Goal: Check status: Check status

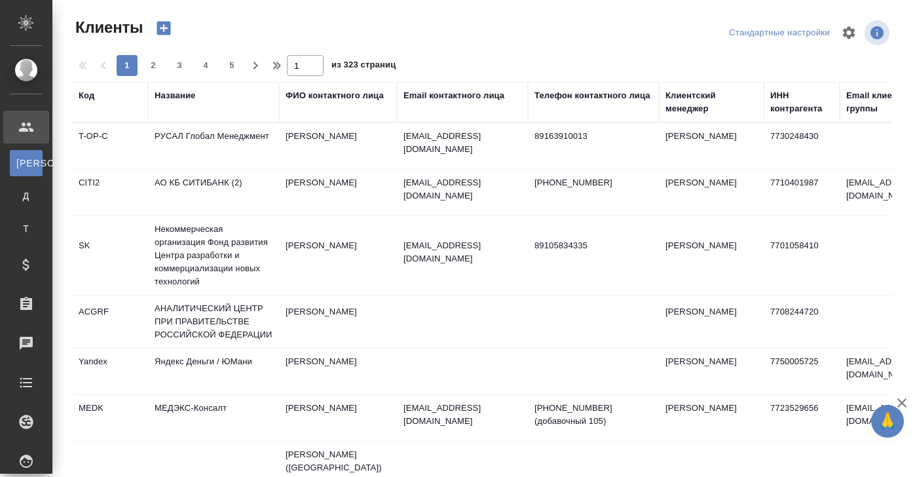
select select "RU"
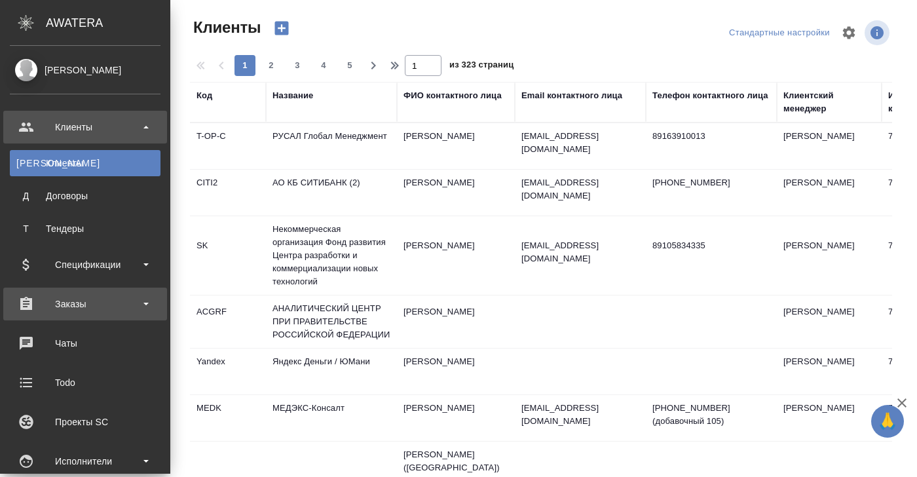
click at [86, 303] on div "Заказы" at bounding box center [85, 304] width 151 height 20
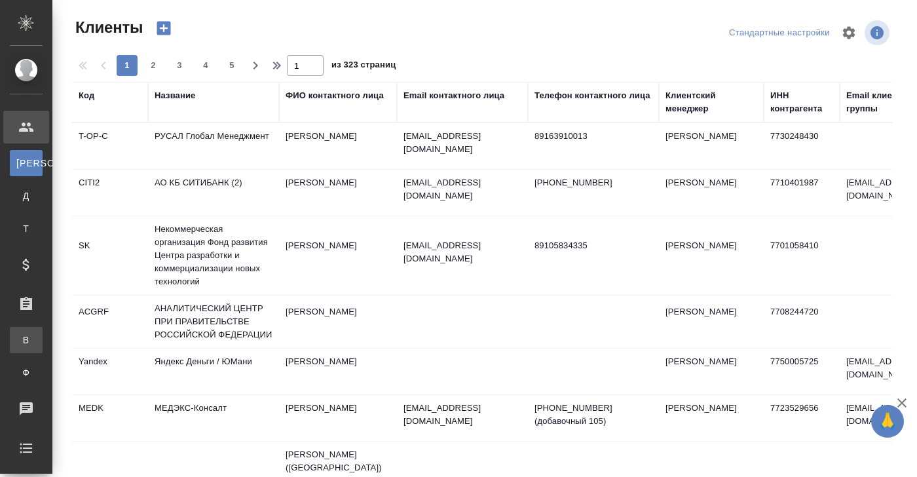
click at [20, 334] on div "Все заказы" at bounding box center [10, 340] width 20 height 13
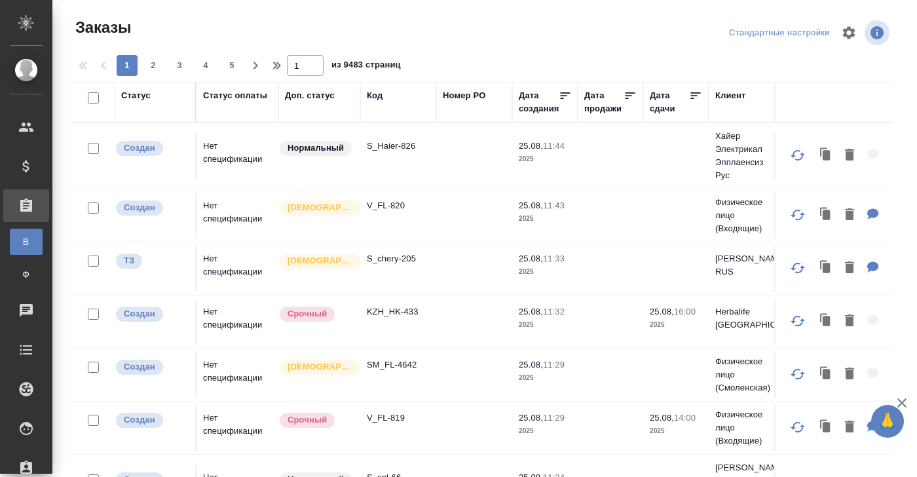
click at [378, 96] on div "Код" at bounding box center [375, 95] width 16 height 13
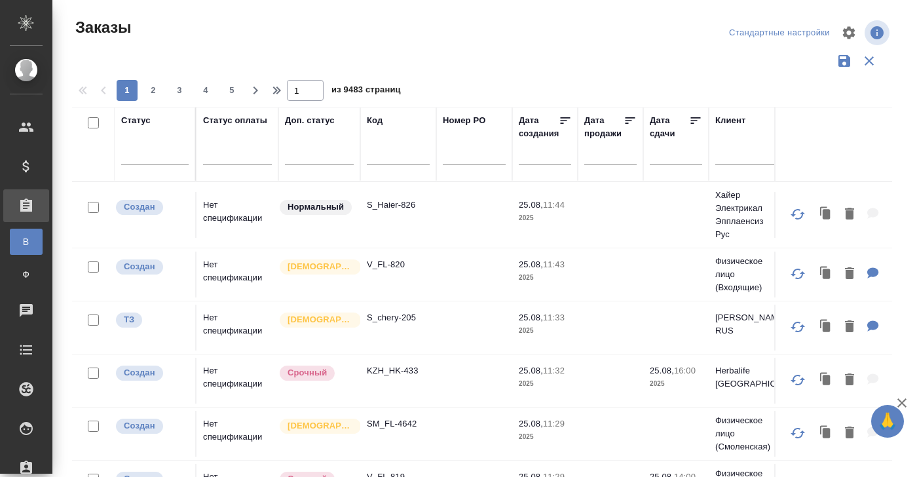
click at [375, 160] on input "text" at bounding box center [398, 157] width 63 height 16
paste input "S_GacMotor-165"
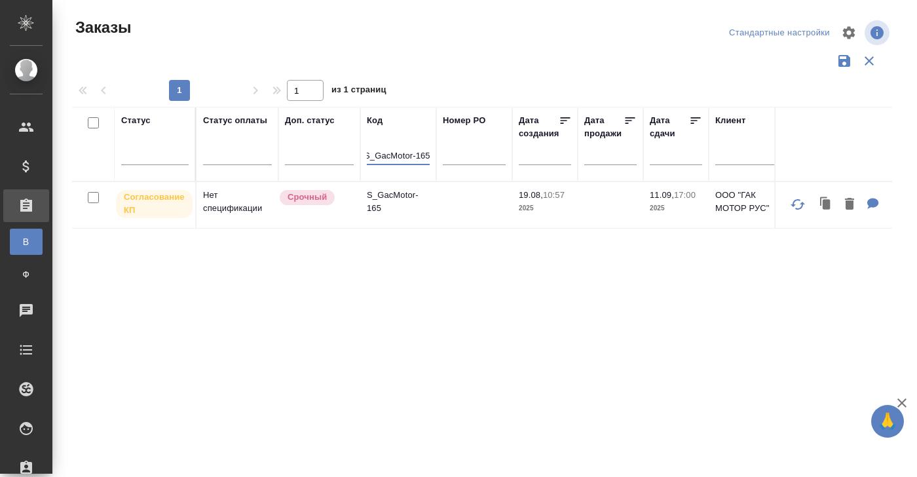
click at [231, 204] on td "Нет спецификации" at bounding box center [238, 205] width 82 height 46
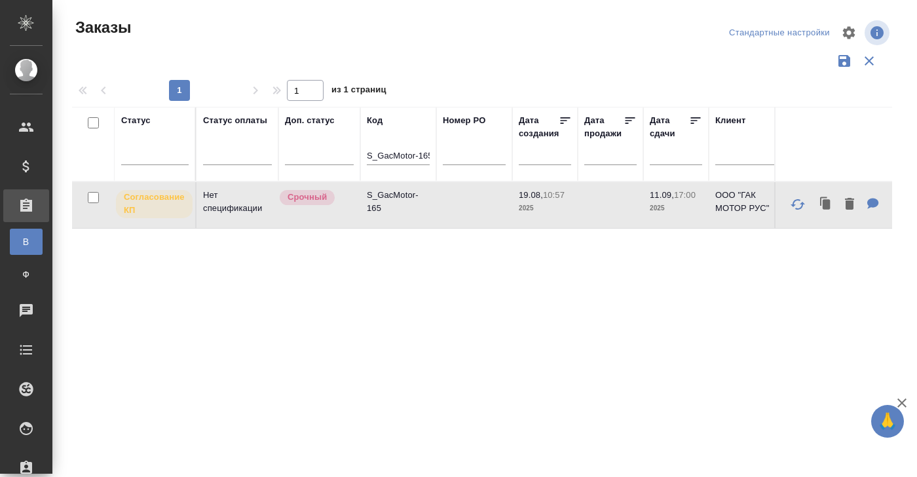
click at [231, 204] on td "Нет спецификации" at bounding box center [238, 205] width 82 height 46
click at [223, 204] on td "Нет спецификации" at bounding box center [238, 205] width 82 height 46
drag, startPoint x: 368, startPoint y: 155, endPoint x: 480, endPoint y: 157, distance: 112.1
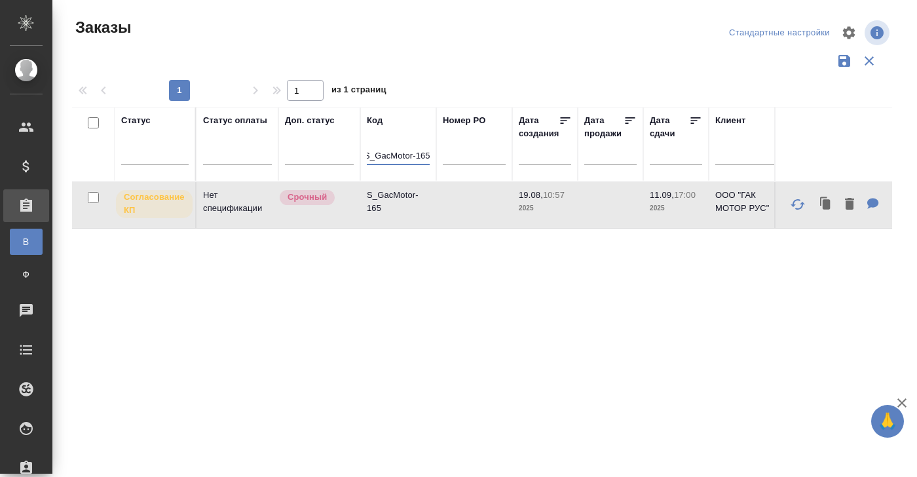
paste input "C3_SCT-37"
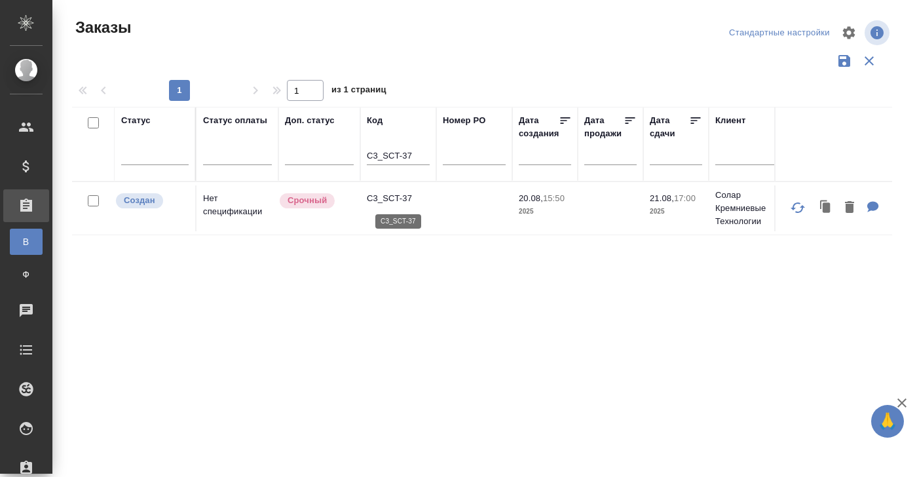
click at [396, 195] on p "C3_SCT-37" at bounding box center [398, 198] width 63 height 13
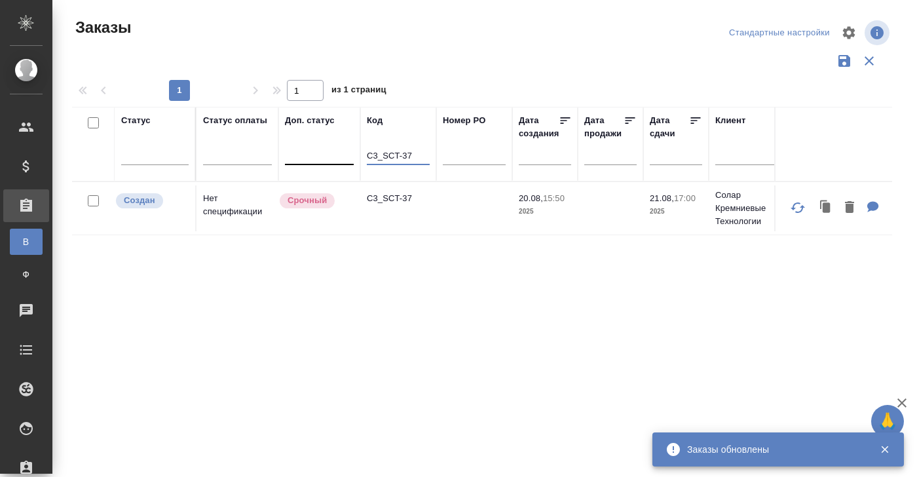
drag, startPoint x: 419, startPoint y: 152, endPoint x: 331, endPoint y: 152, distance: 88.5
paste input "S_OLMP-315"
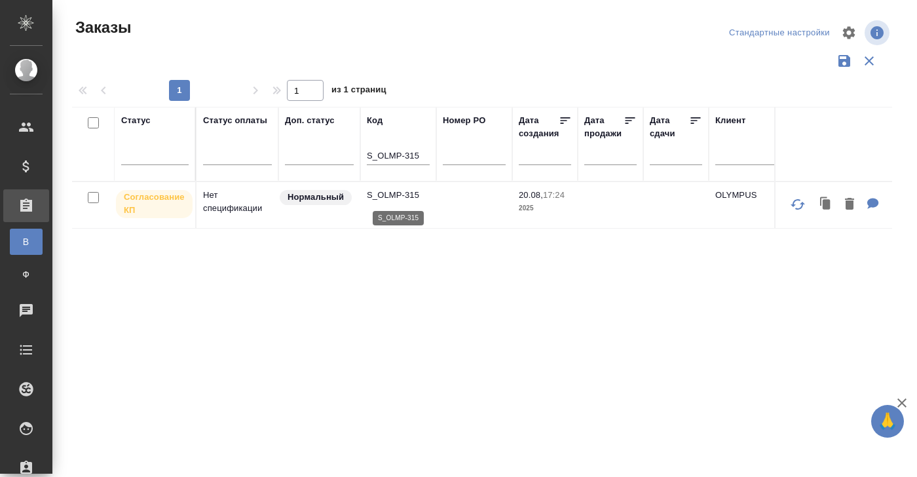
click at [401, 194] on p "S_OLMP-315" at bounding box center [398, 195] width 63 height 13
drag, startPoint x: 423, startPoint y: 154, endPoint x: 297, endPoint y: 154, distance: 125.8
paste input "SDD-38"
type input "S_SDD-38"
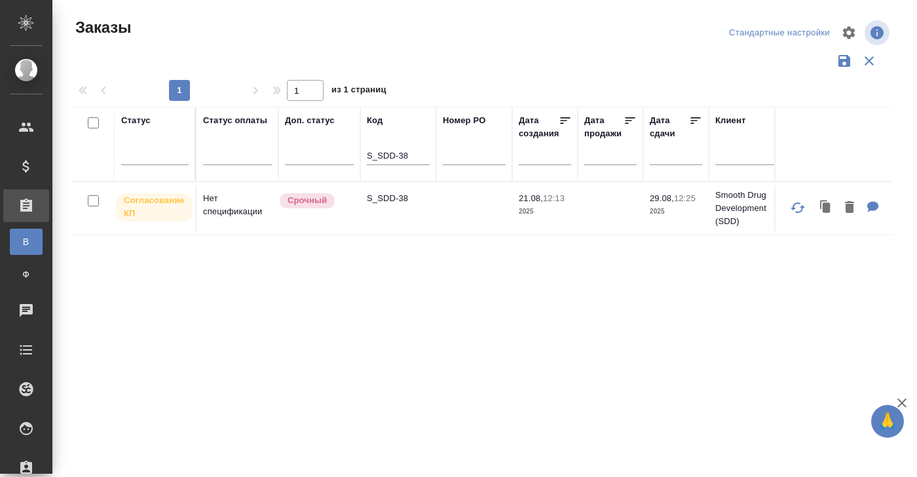
click at [237, 206] on td "Нет спецификации" at bounding box center [238, 208] width 82 height 46
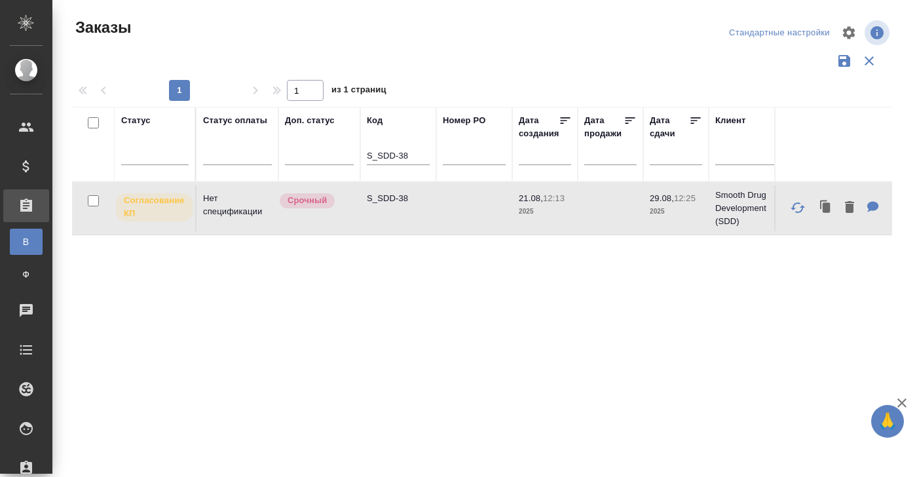
click at [237, 206] on td "Нет спецификации" at bounding box center [238, 208] width 82 height 46
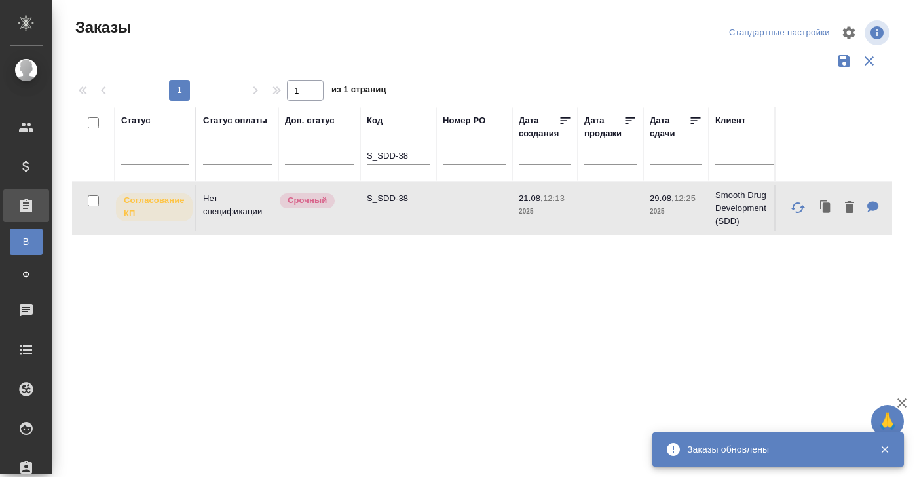
click at [240, 200] on td "Нет спецификации" at bounding box center [238, 208] width 82 height 46
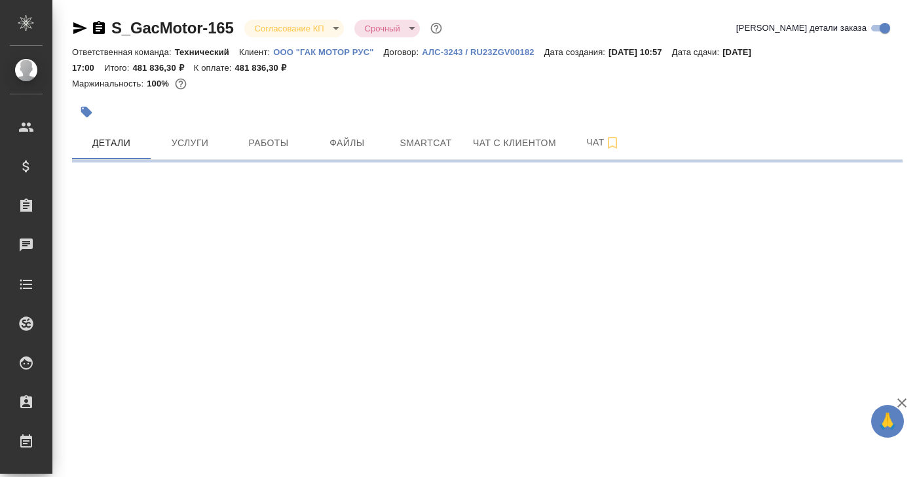
select select "RU"
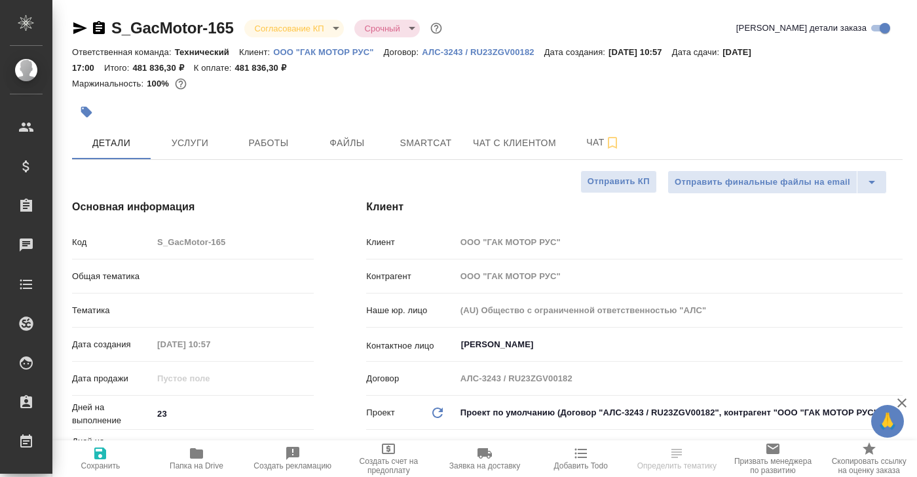
type textarea "x"
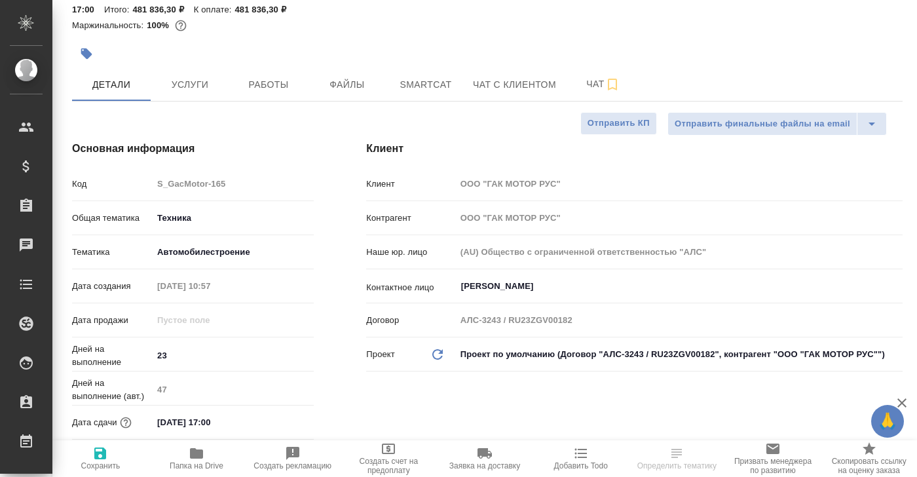
type textarea "x"
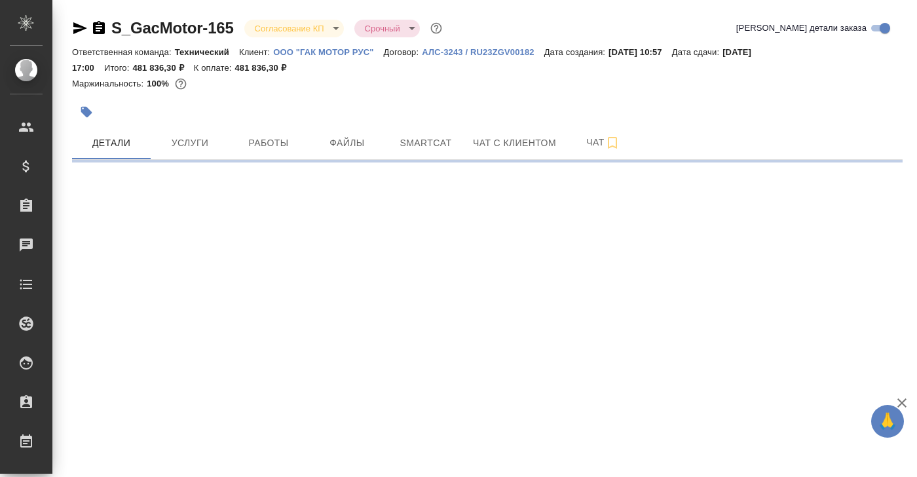
select select "RU"
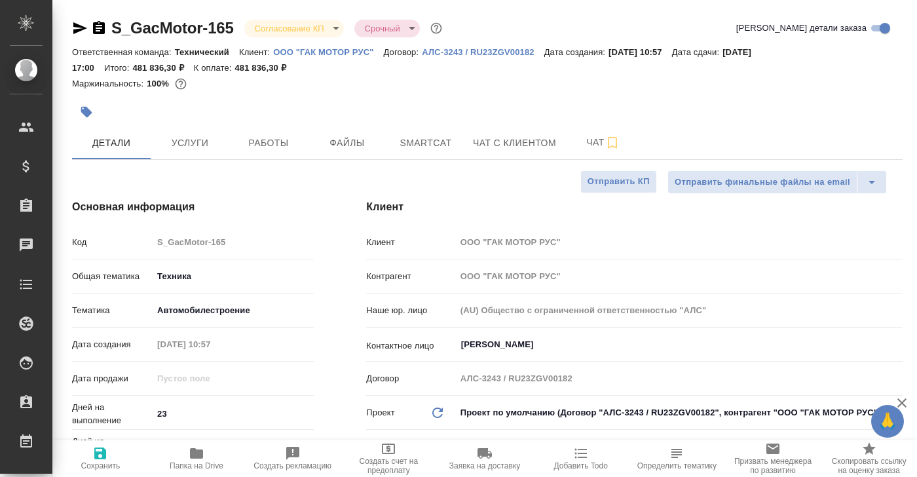
type textarea "x"
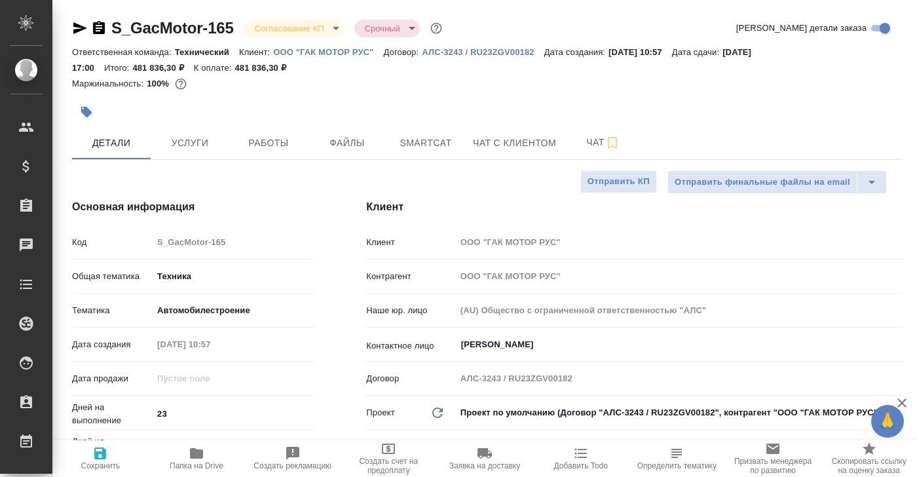
type textarea "x"
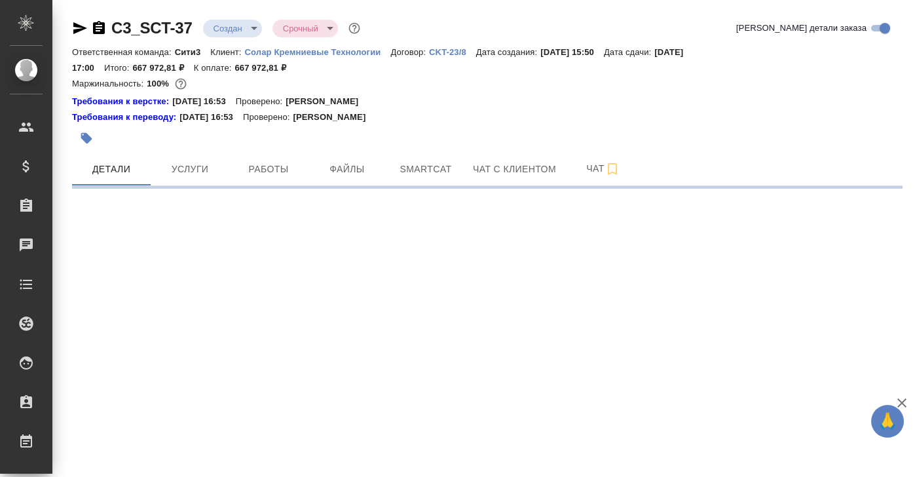
select select "RU"
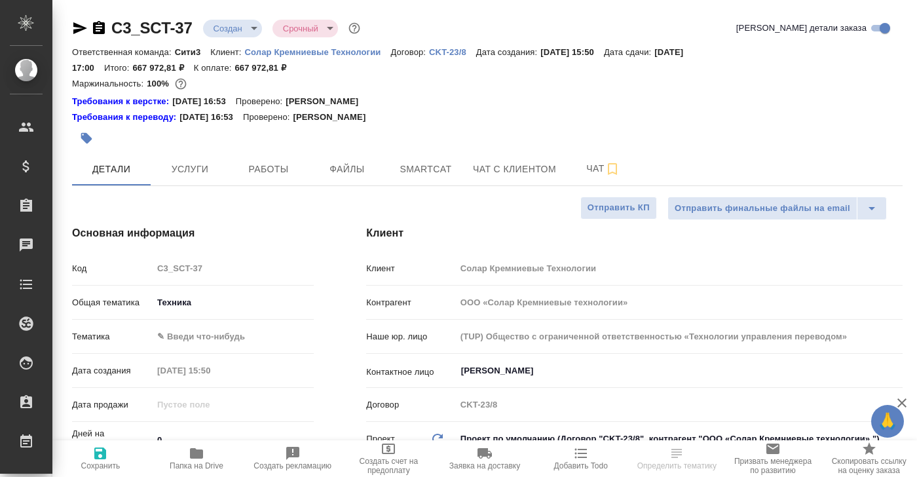
type textarea "x"
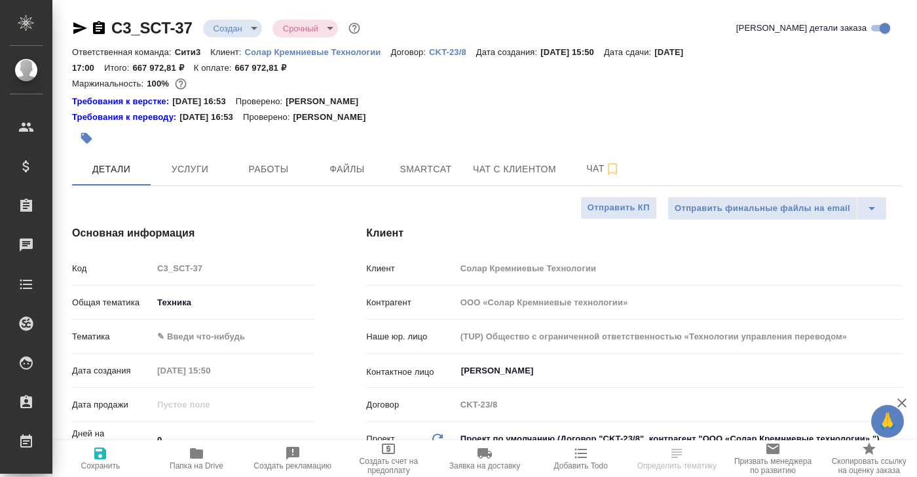
type textarea "x"
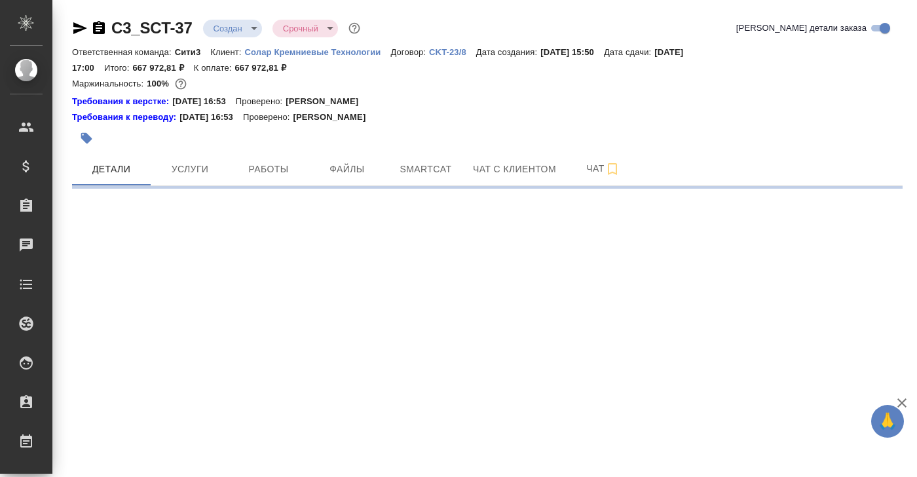
select select "RU"
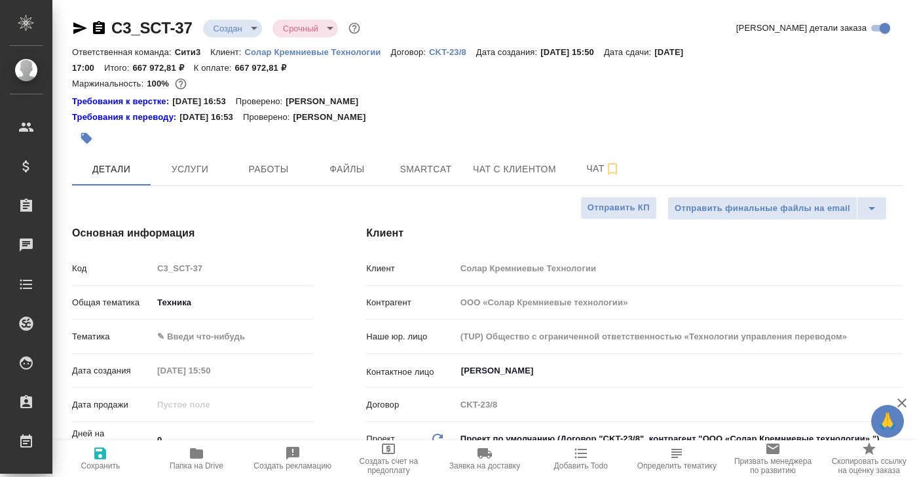
type textarea "x"
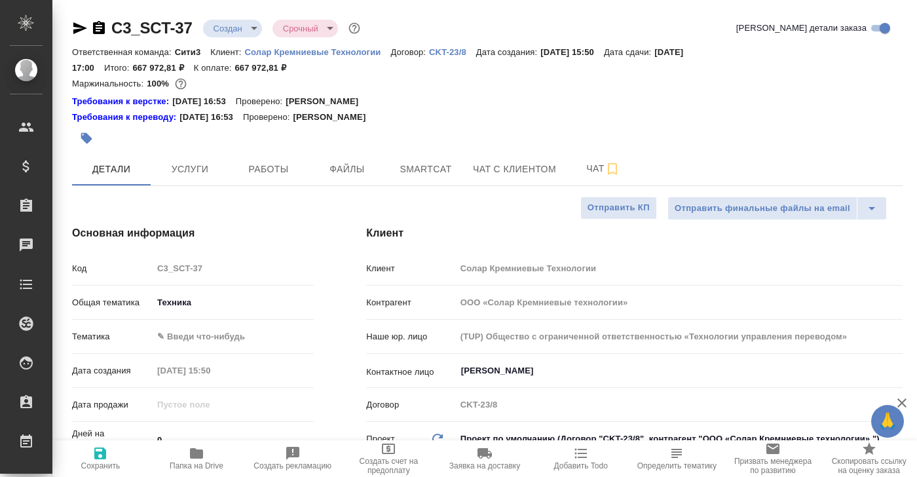
type textarea "x"
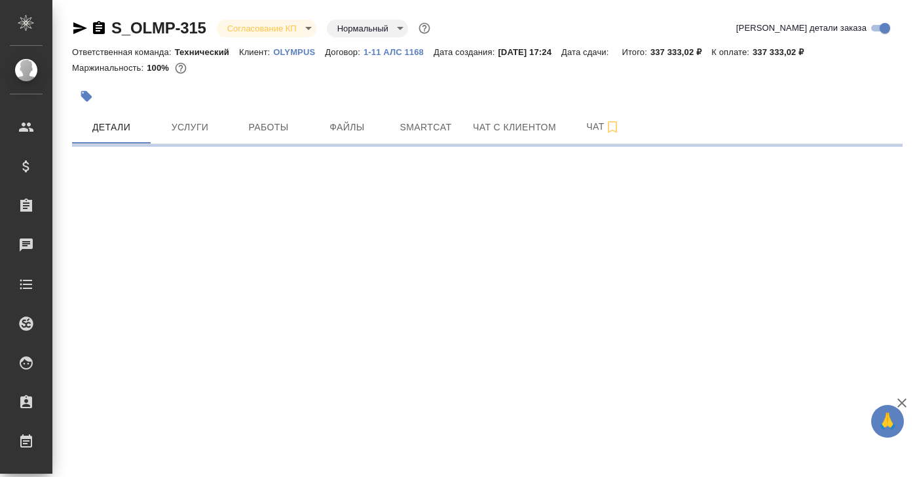
select select "RU"
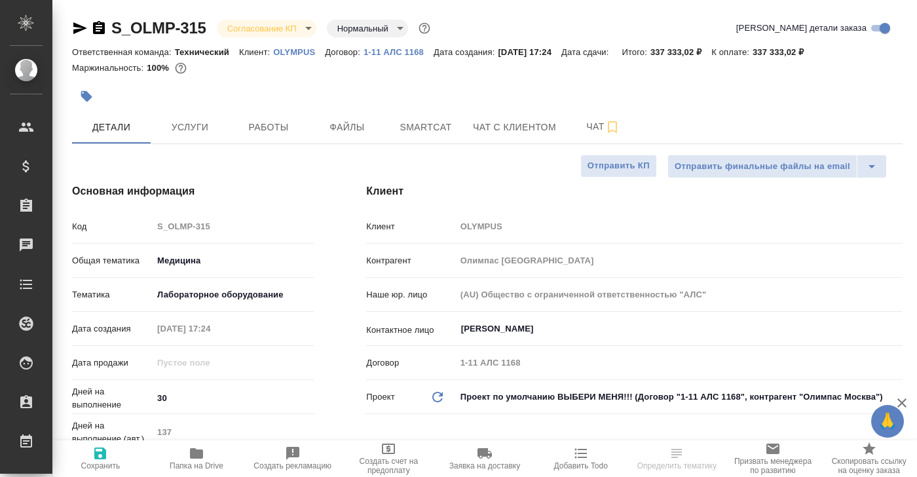
type textarea "x"
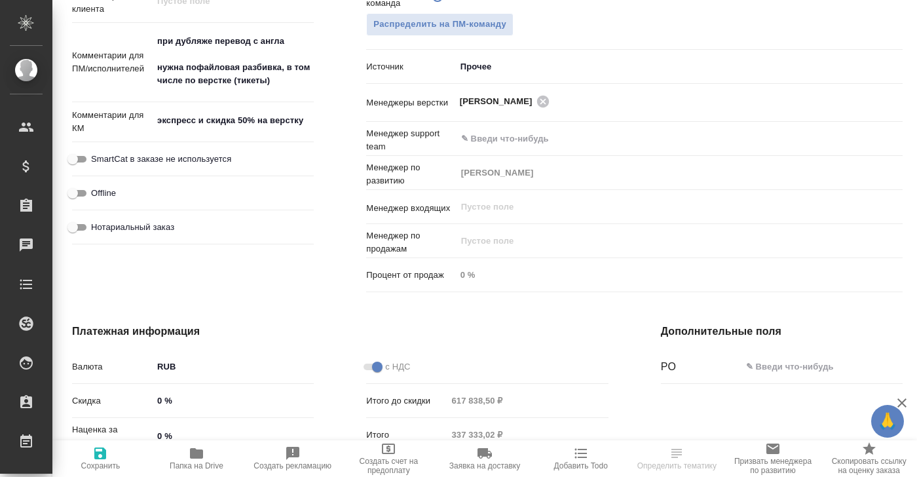
type textarea "x"
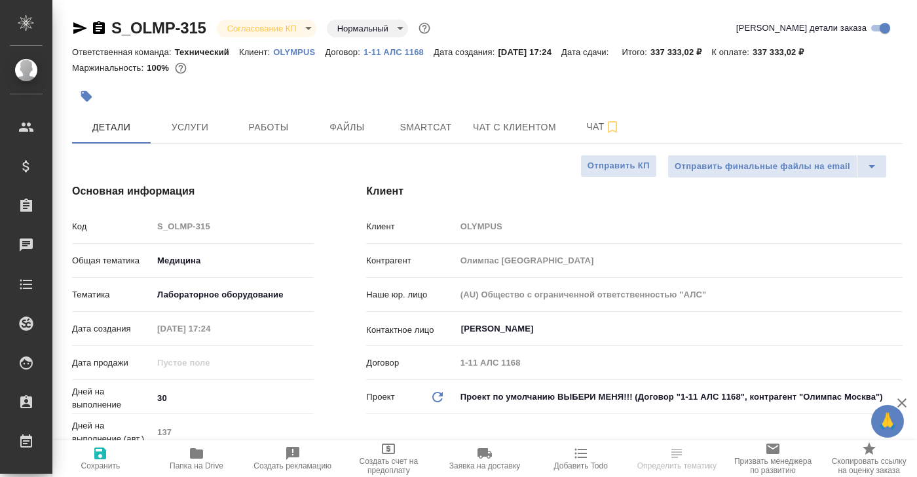
type textarea "x"
select select "RU"
type textarea "x"
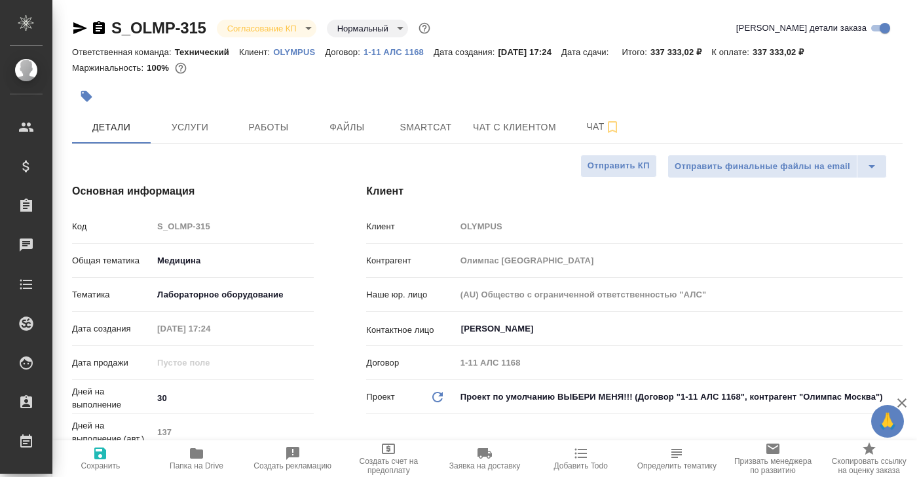
type textarea "x"
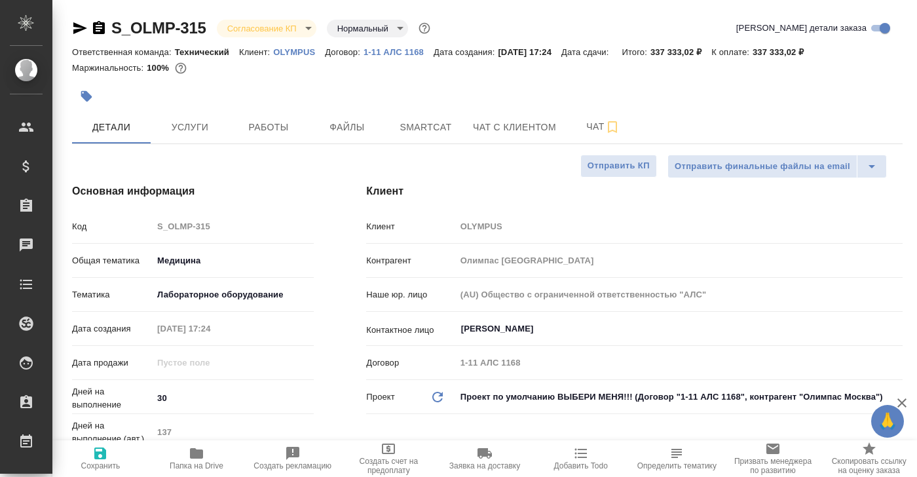
type textarea "x"
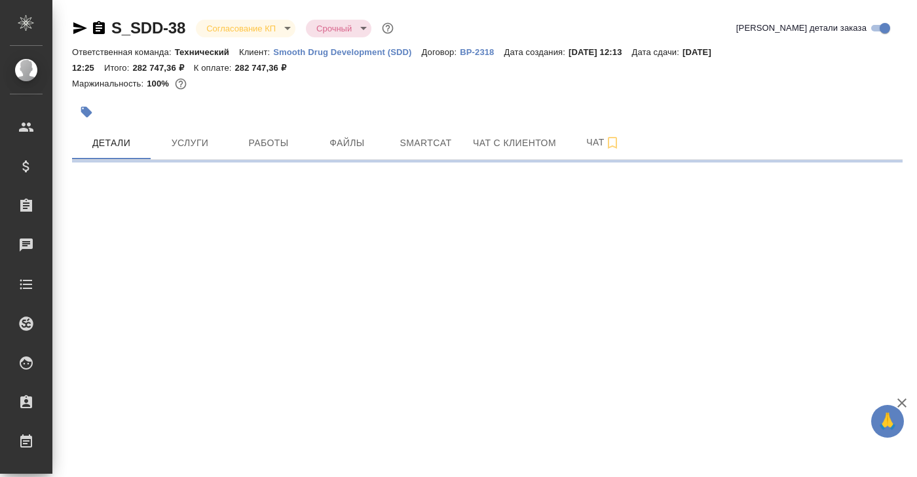
select select "RU"
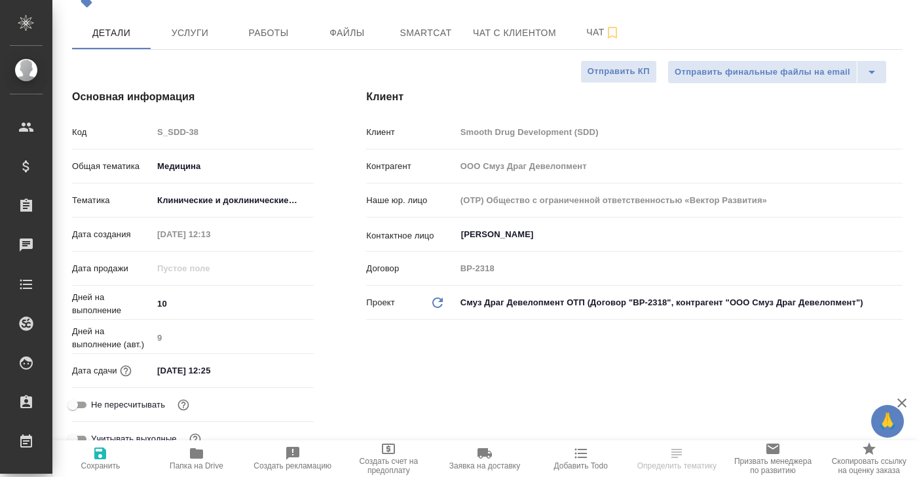
type textarea "x"
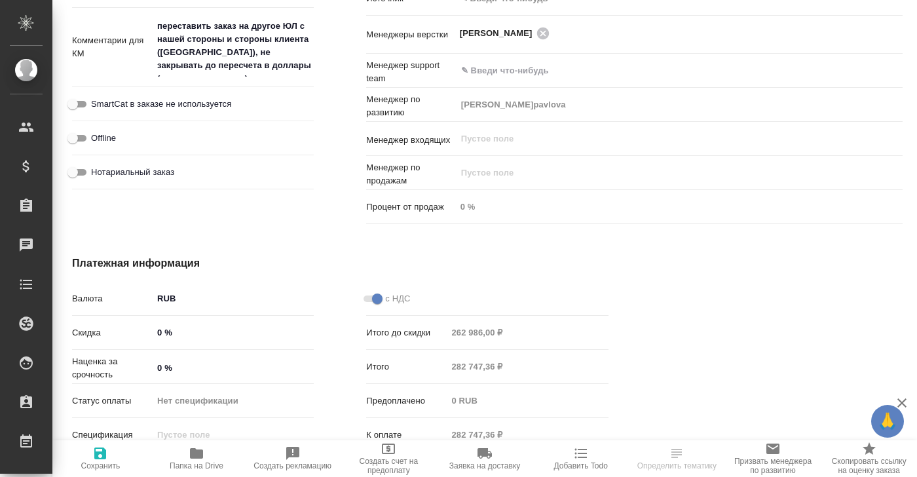
type textarea "x"
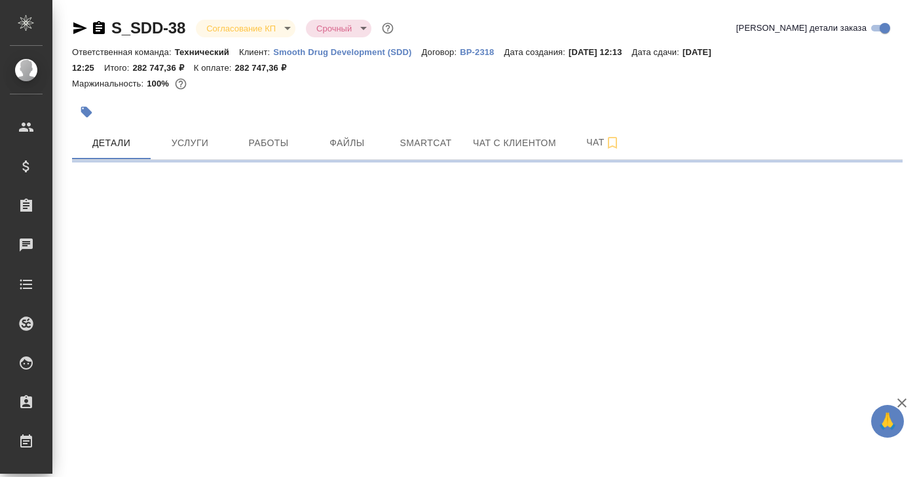
select select "RU"
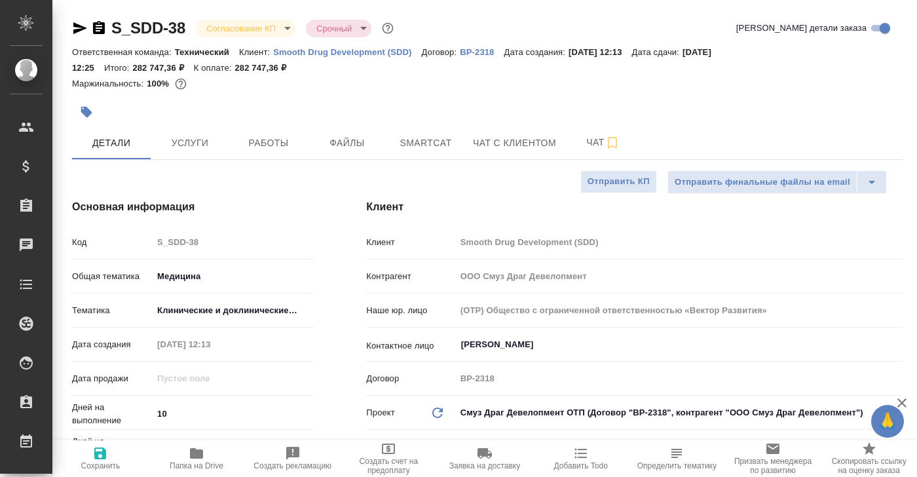
type textarea "x"
